Goal: Information Seeking & Learning: Understand process/instructions

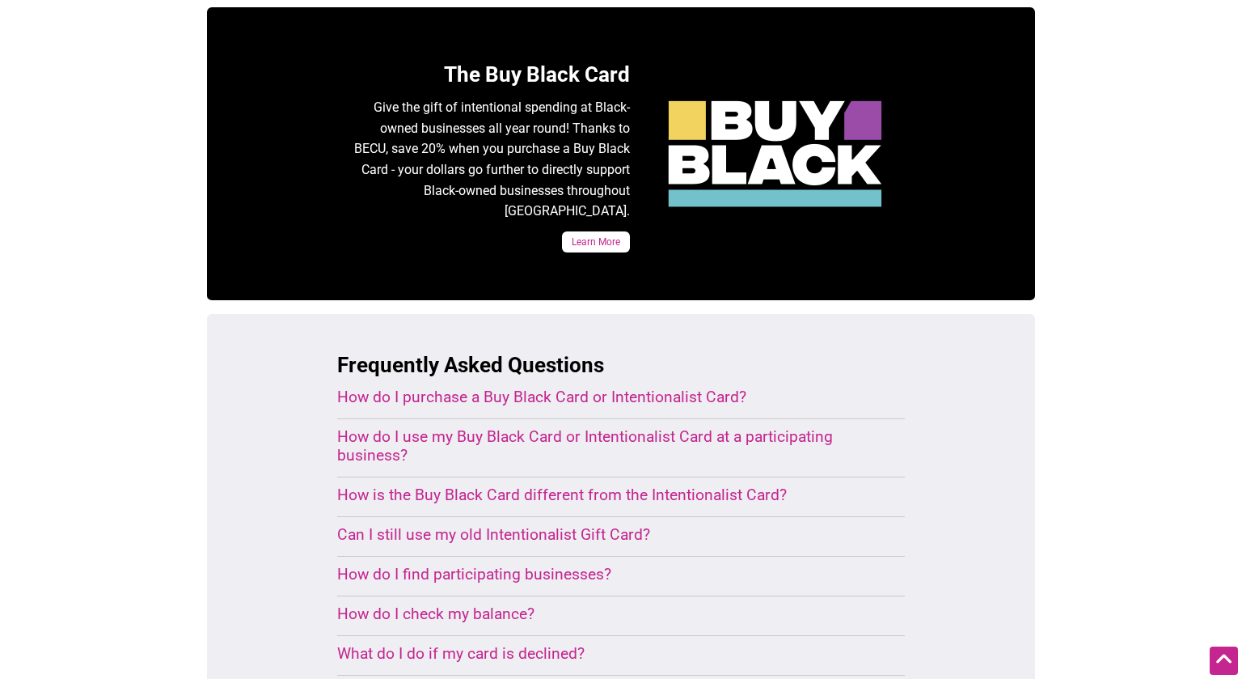
scroll to position [773, 0]
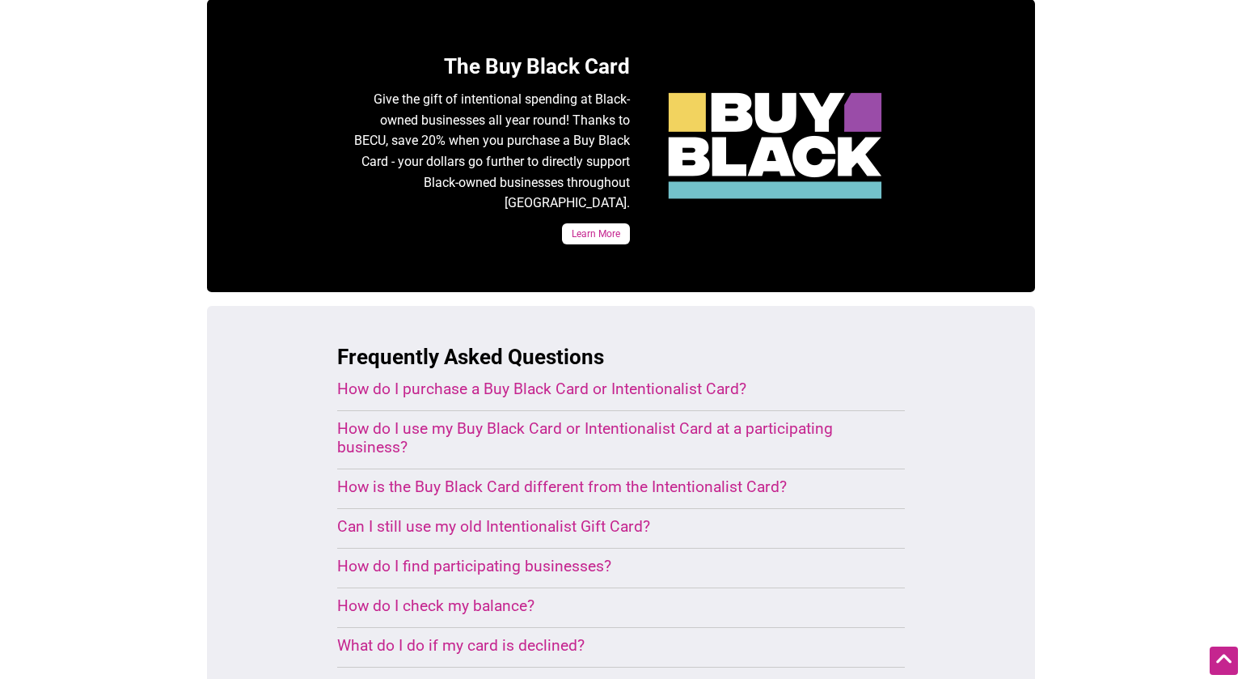
click at [491, 379] on div "How do I purchase a Buy Black Card or Intentionalist Card?" at bounding box center [601, 388] width 529 height 19
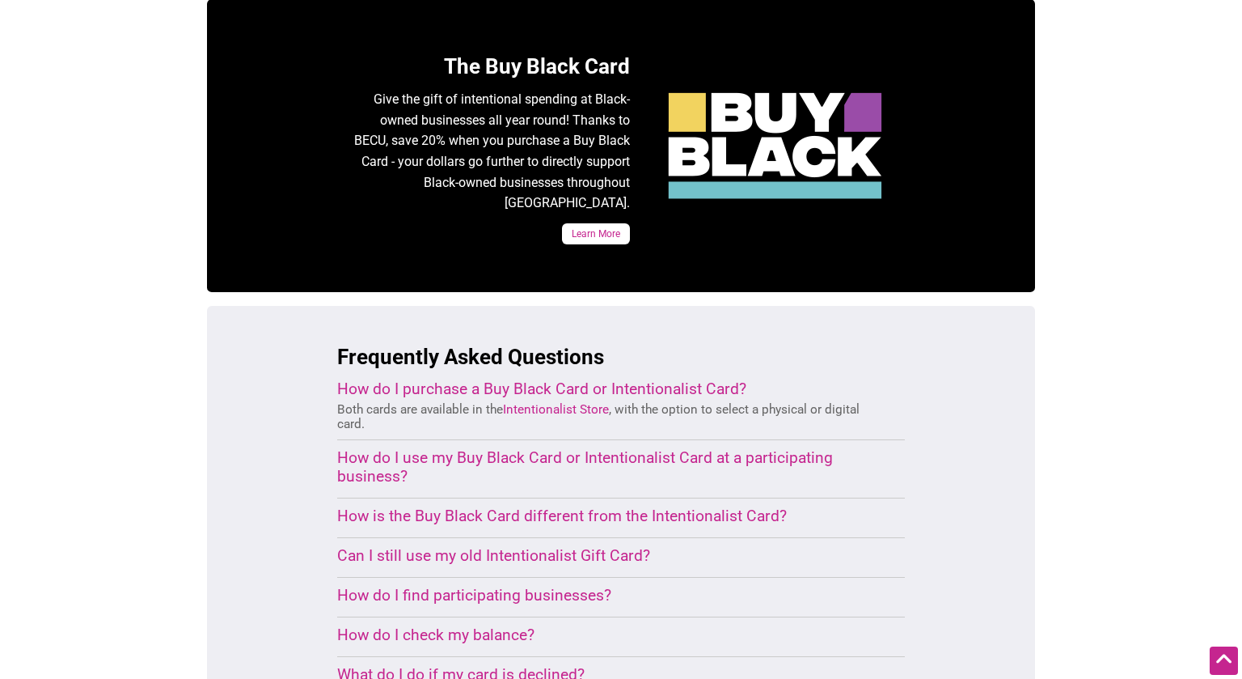
click at [462, 506] on div "How is the Buy Black Card different from the Intentionalist Card?" at bounding box center [601, 515] width 529 height 19
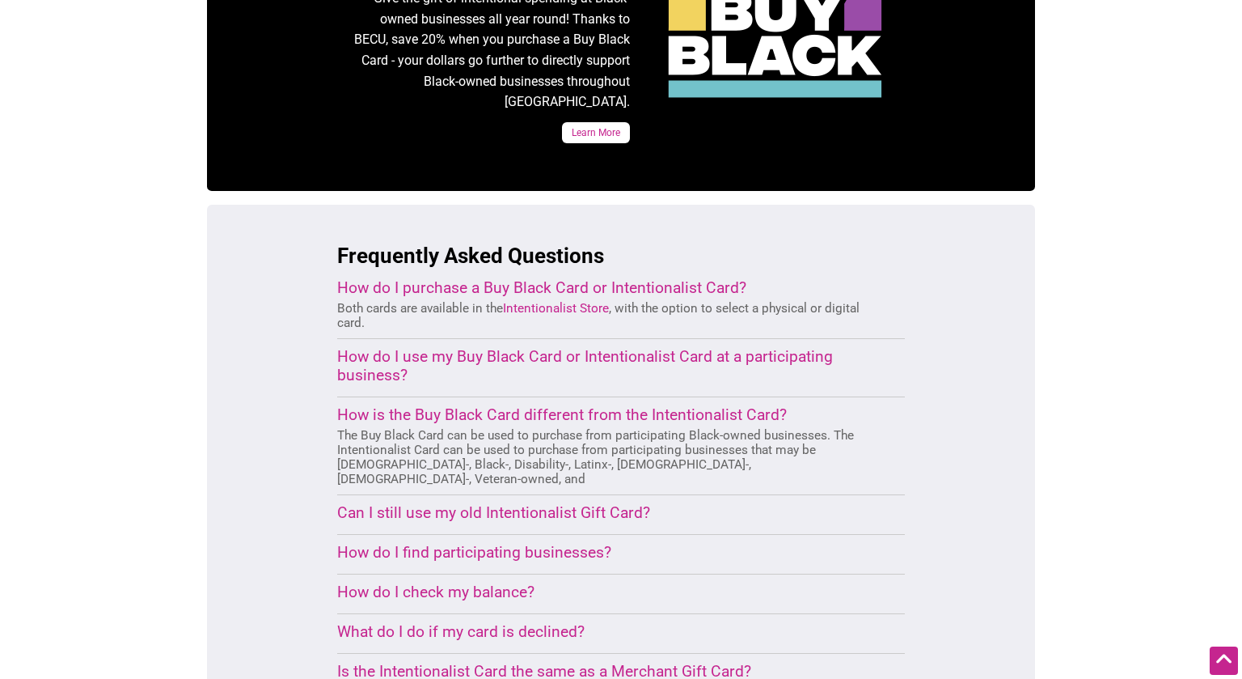
scroll to position [902, 0]
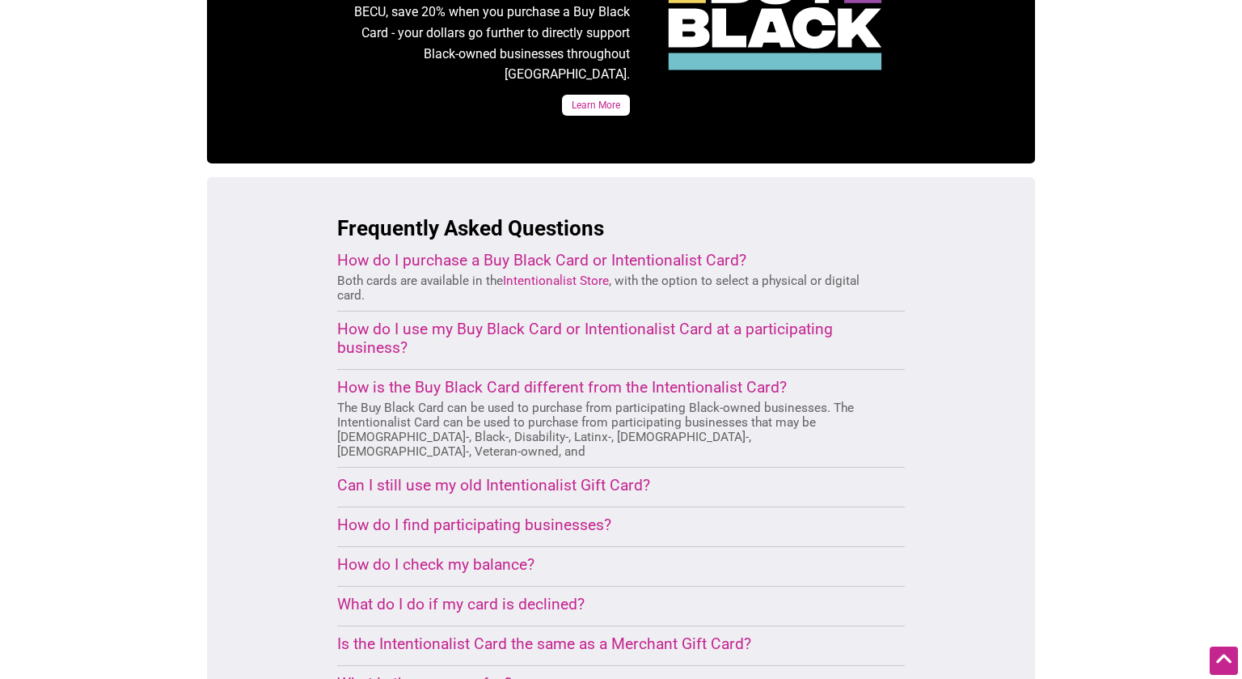
click at [452, 476] on details "Can I still use my old Intentionalist Gift Card? The old Intentionalist Gift Ca…" at bounding box center [601, 487] width 529 height 23
click at [457, 476] on div "Can I still use my old Intentionalist Gift Card?" at bounding box center [601, 485] width 529 height 19
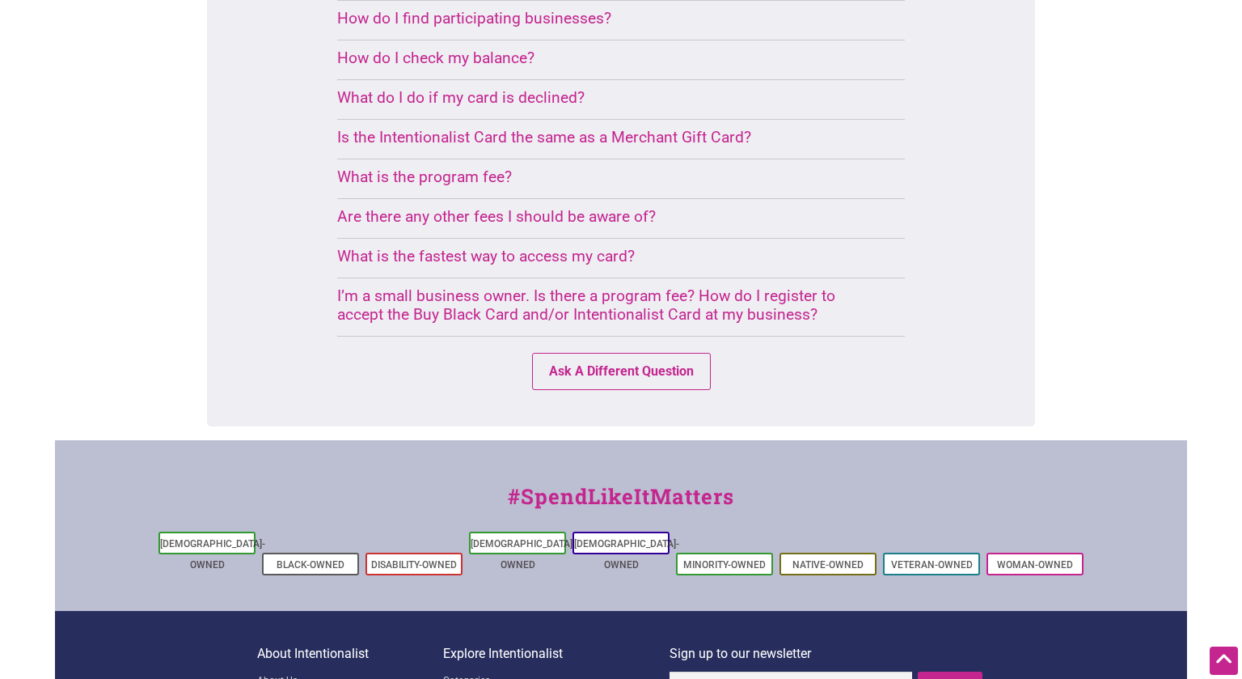
scroll to position [0, 0]
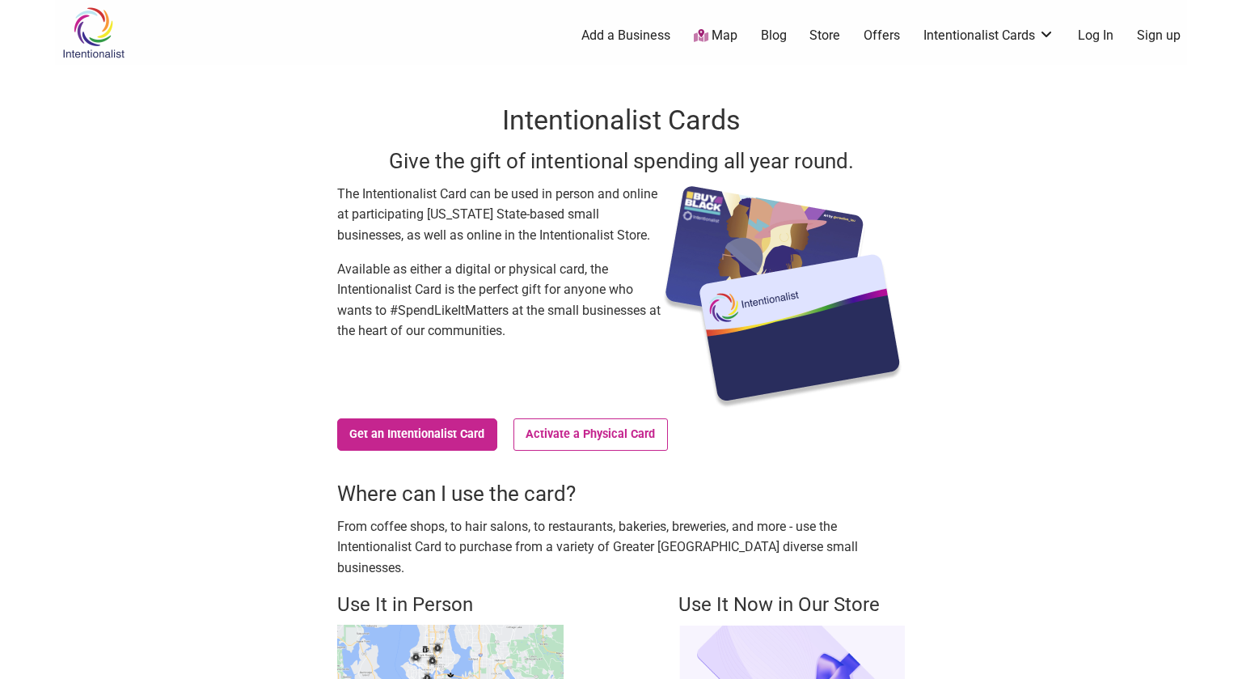
click at [718, 31] on link "Map" at bounding box center [716, 36] width 44 height 19
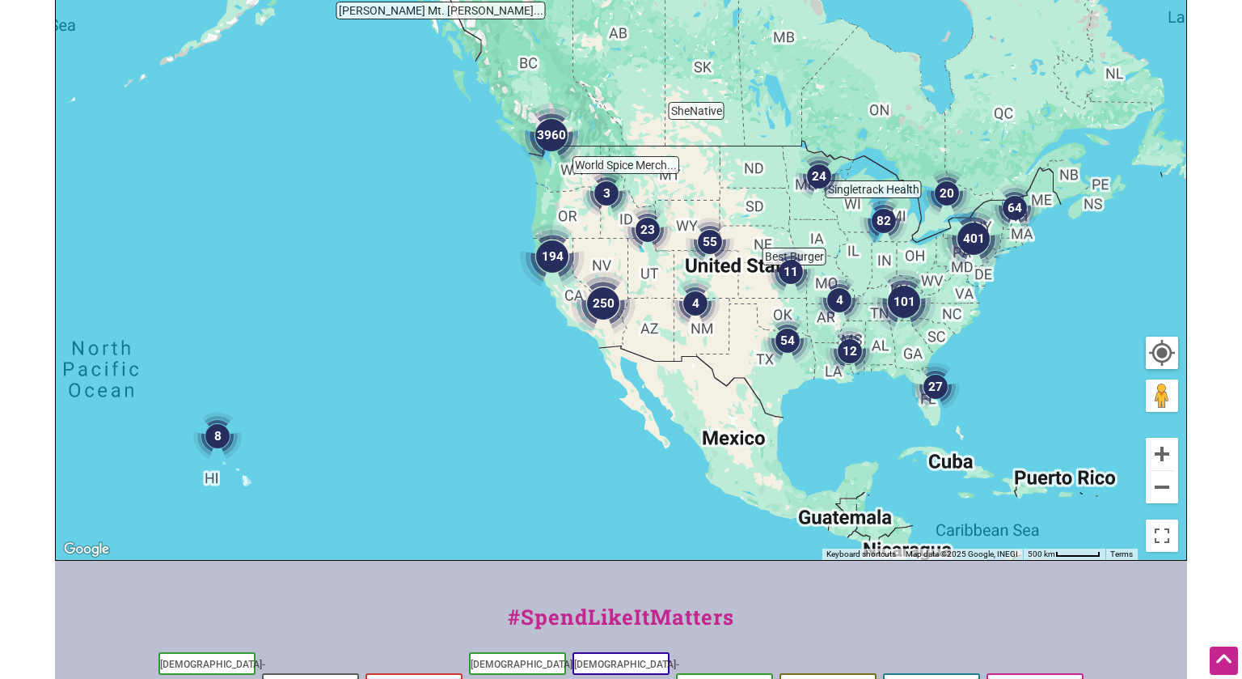
scroll to position [555, 0]
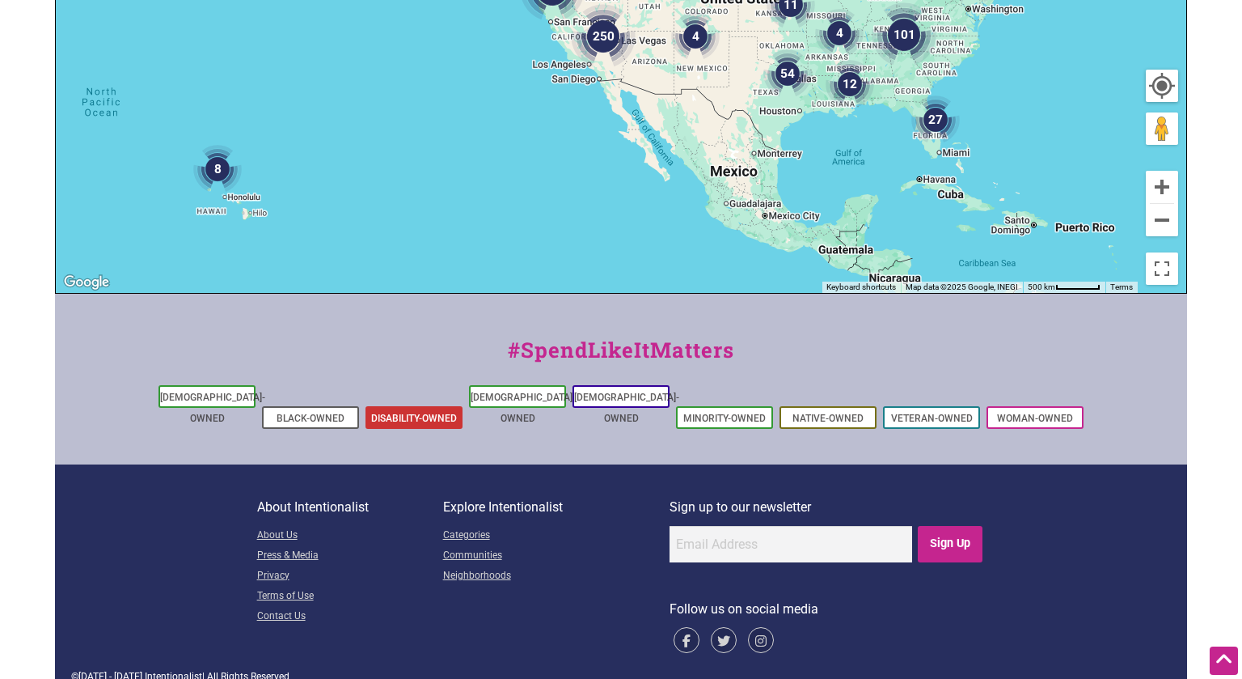
click at [424, 407] on li "Disability-Owned" at bounding box center [414, 417] width 97 height 23
click at [423, 412] on link "Disability-Owned" at bounding box center [414, 417] width 86 height 11
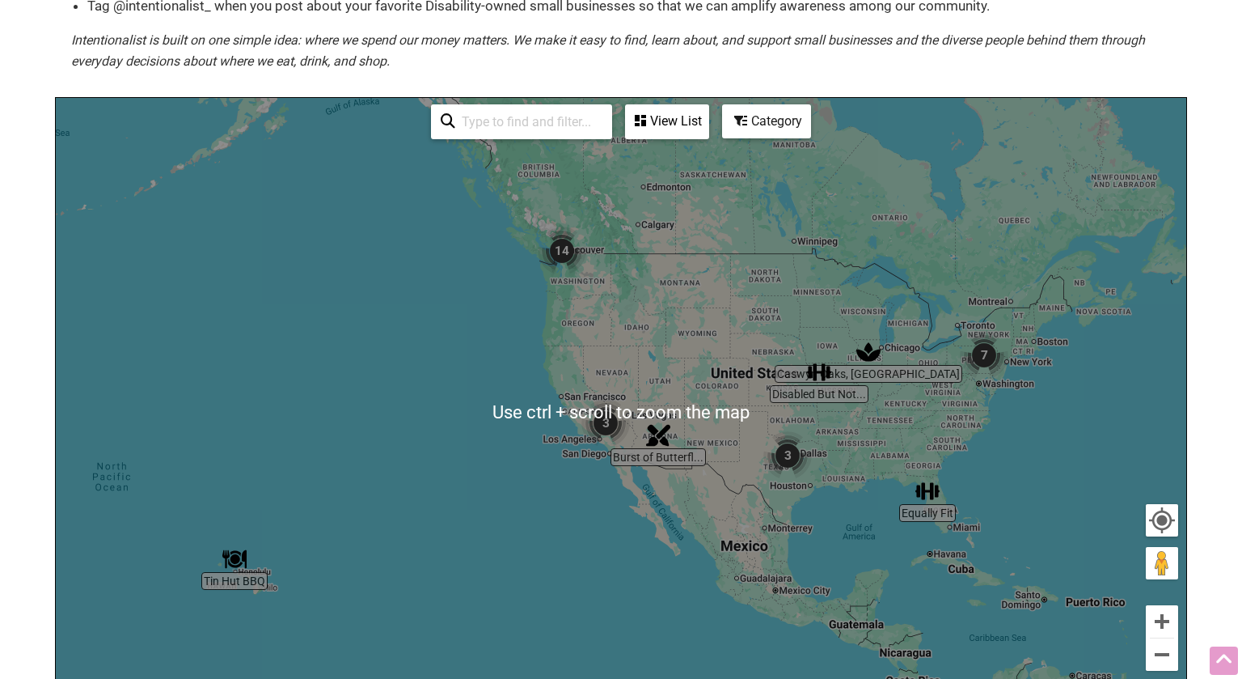
scroll to position [235, 0]
click at [784, 472] on img "3" at bounding box center [787, 454] width 61 height 61
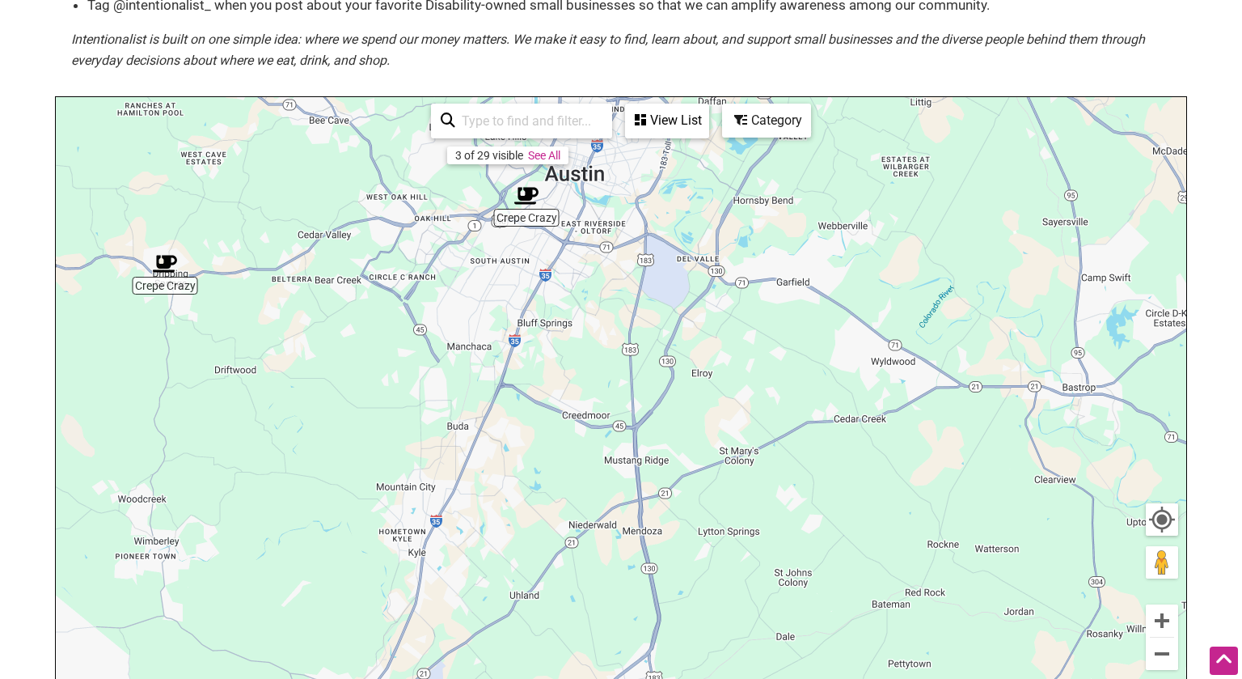
drag, startPoint x: 887, startPoint y: 500, endPoint x: 634, endPoint y: 200, distance: 392.6
click at [634, 200] on div "To navigate, press the arrow keys." at bounding box center [621, 411] width 1131 height 629
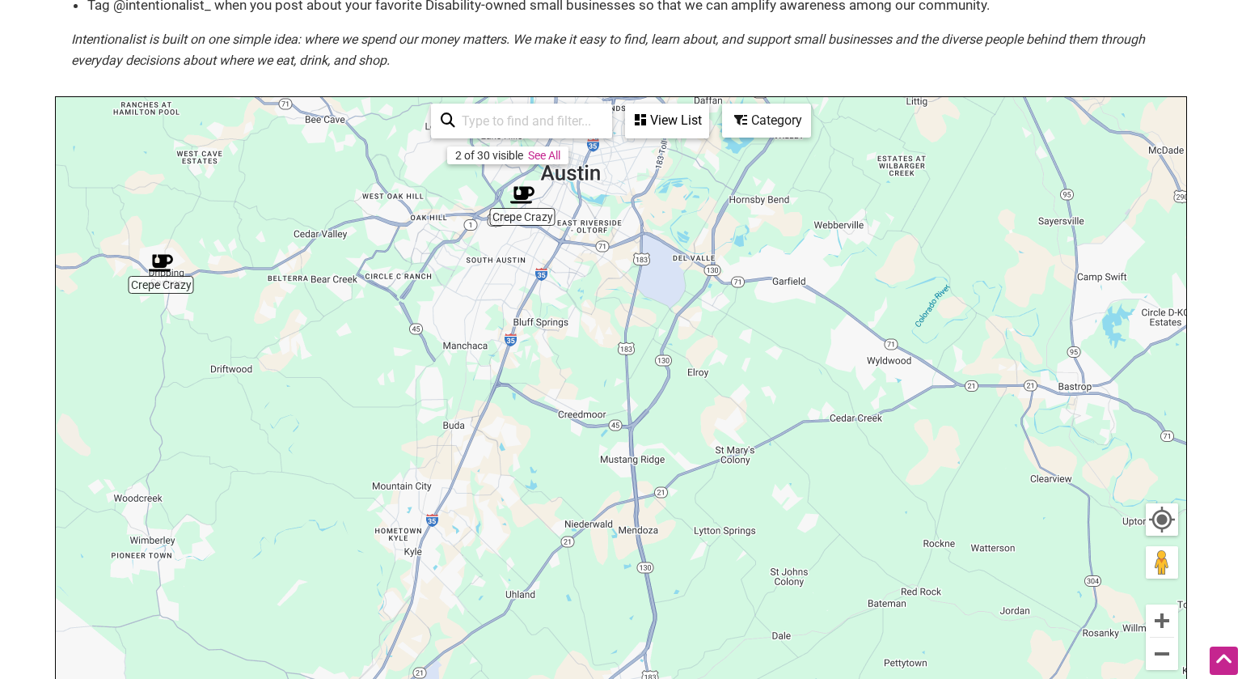
scroll to position [0, 0]
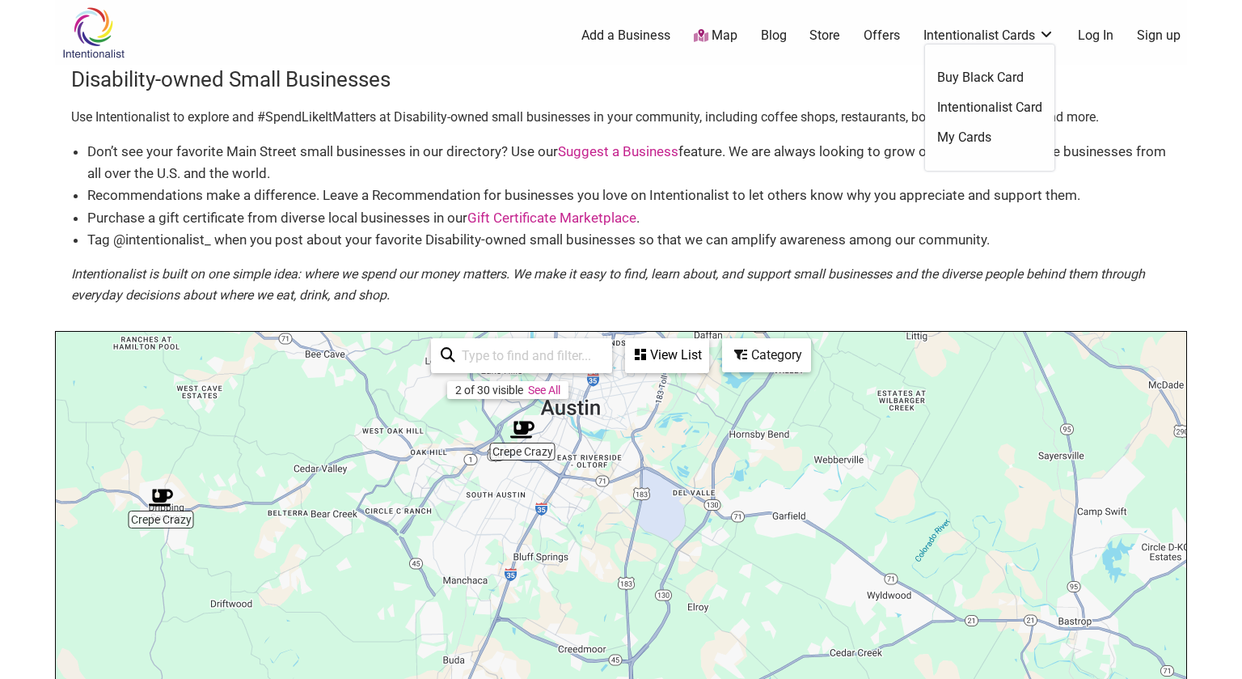
click at [977, 41] on link "Intentionalist Cards" at bounding box center [989, 36] width 131 height 18
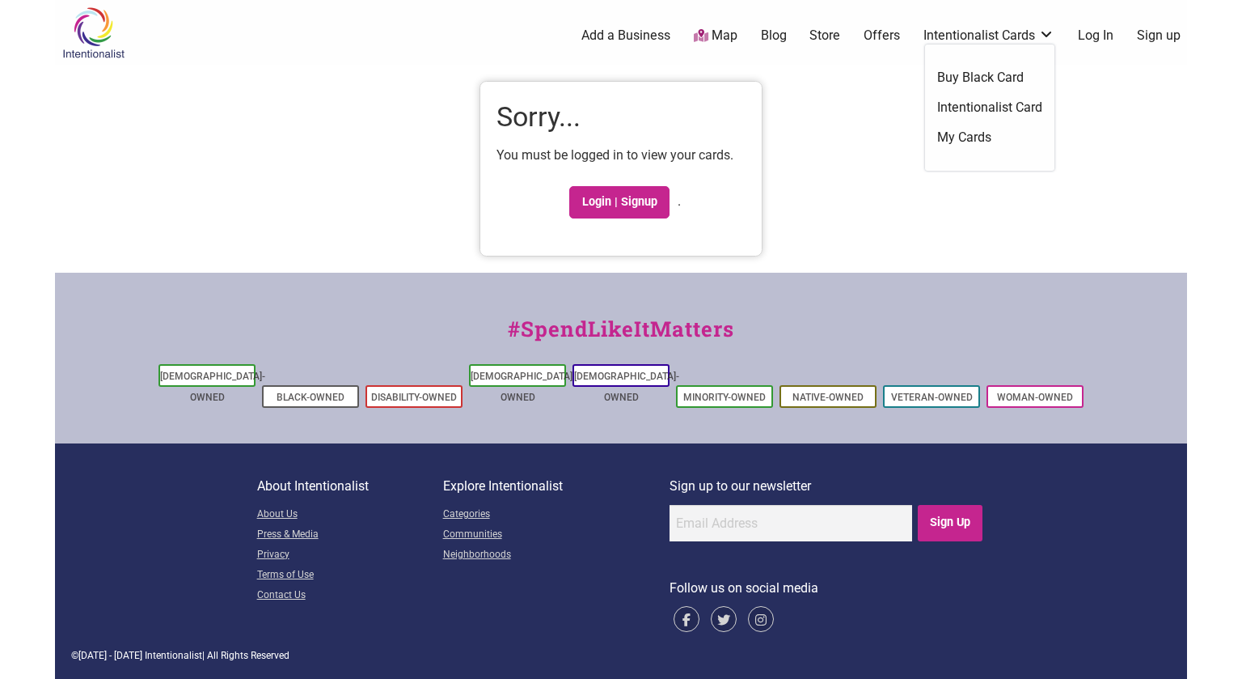
click at [1029, 102] on link "Intentionalist Card" at bounding box center [989, 108] width 105 height 18
